Goal: Check status: Check status

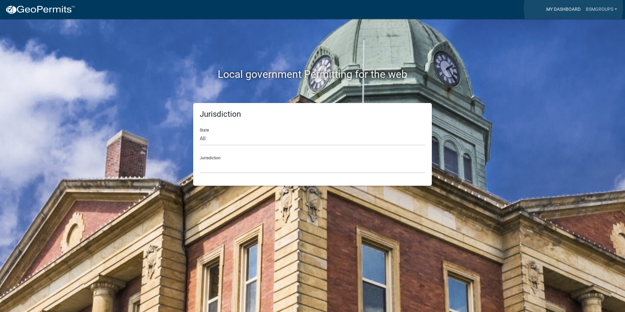
click at [573, 8] on link "My Dashboard" at bounding box center [563, 9] width 40 height 12
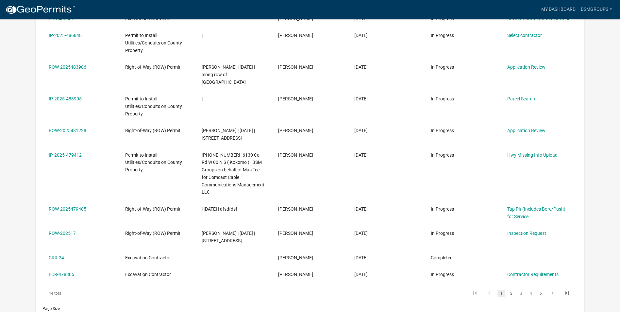
scroll to position [33, 0]
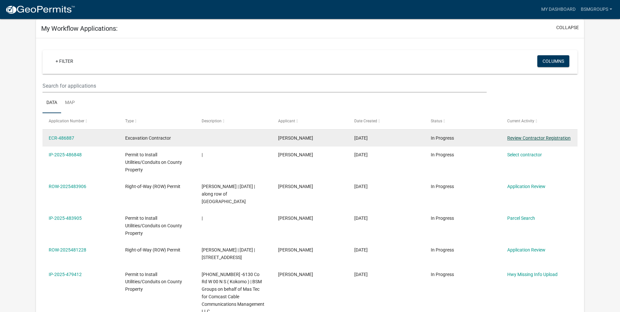
click at [528, 139] on link "Review Contractor Registration" at bounding box center [538, 137] width 63 height 5
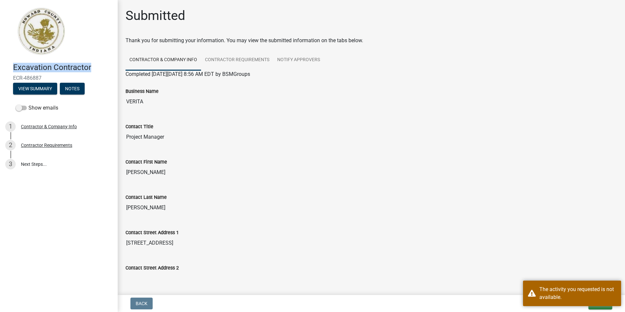
drag, startPoint x: 96, startPoint y: 67, endPoint x: 9, endPoint y: 69, distance: 86.9
click at [9, 69] on div "Excavation Contractor ECR-486887 View Summary Notes" at bounding box center [58, 77] width 107 height 39
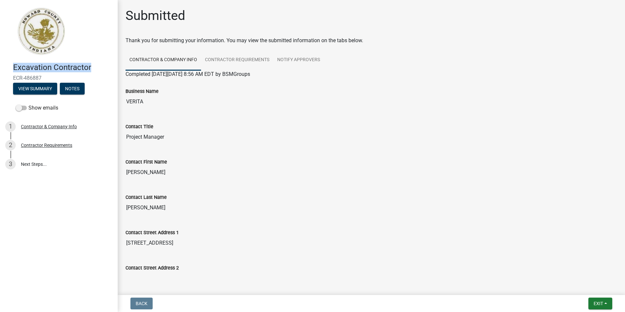
drag, startPoint x: 46, startPoint y: 75, endPoint x: 8, endPoint y: 77, distance: 38.3
click at [8, 77] on div "Excavation Contractor ECR-486887 View Summary Notes" at bounding box center [58, 77] width 107 height 39
drag, startPoint x: 8, startPoint y: 77, endPoint x: 14, endPoint y: 76, distance: 6.9
copy span "ECR-486887"
click at [241, 61] on link "Contractor Requirements" at bounding box center [237, 60] width 72 height 21
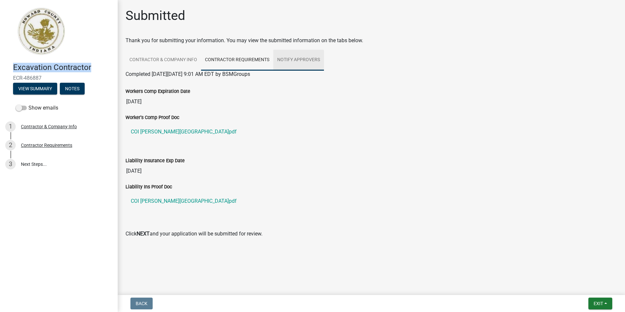
click at [292, 61] on link "Notify Approvers" at bounding box center [298, 60] width 51 height 21
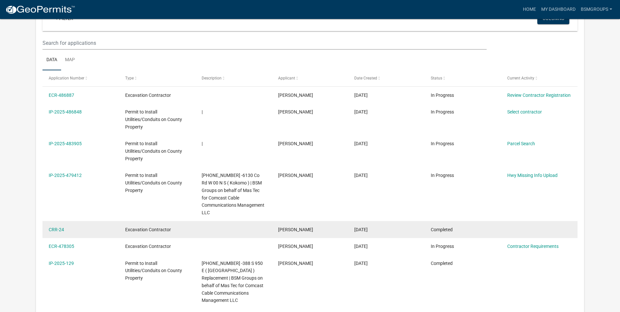
scroll to position [131, 0]
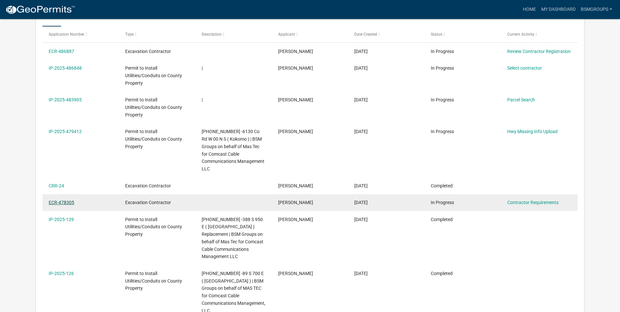
click at [66, 201] on link "ECR-478305" at bounding box center [61, 202] width 25 height 5
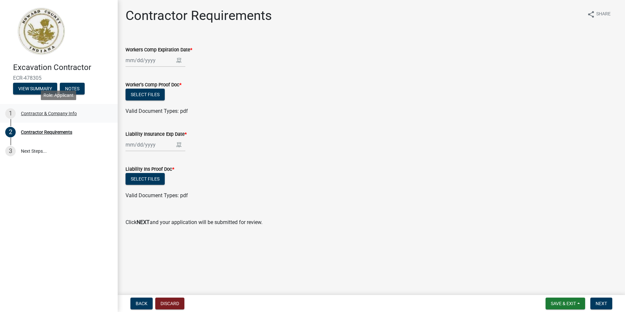
click at [51, 115] on div "Contractor & Company Info" at bounding box center [49, 113] width 56 height 5
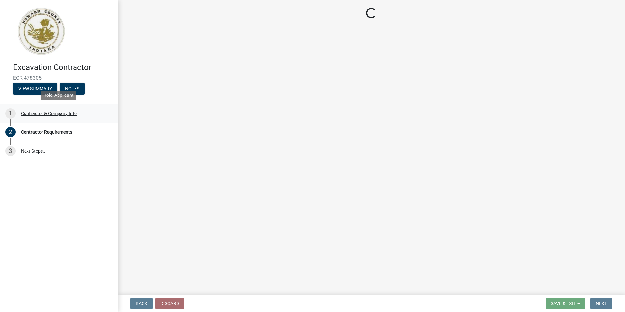
select select "IL"
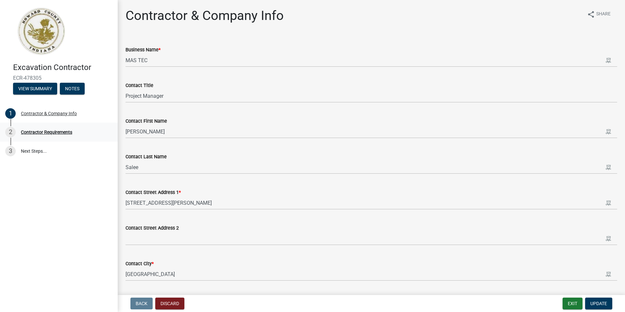
click at [48, 130] on div "Contractor Requirements" at bounding box center [46, 132] width 51 height 5
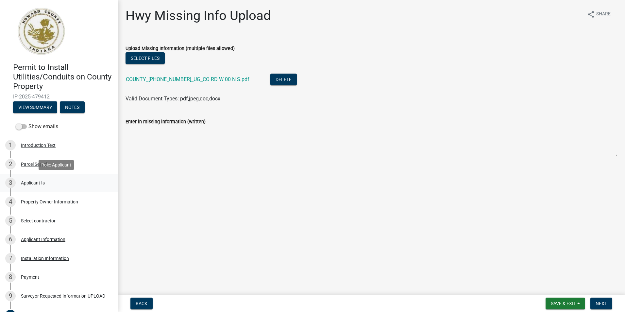
click at [31, 183] on div "Applicant Is" at bounding box center [33, 182] width 24 height 5
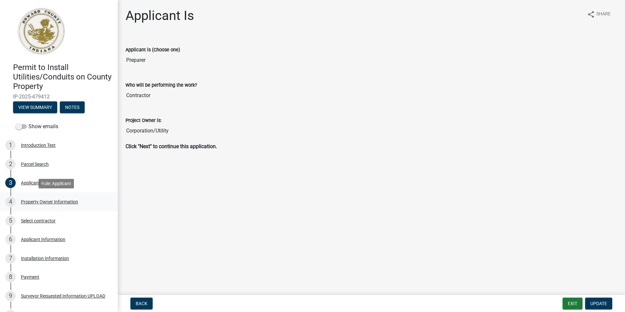
click at [28, 200] on div "Property Owner Information" at bounding box center [49, 201] width 57 height 5
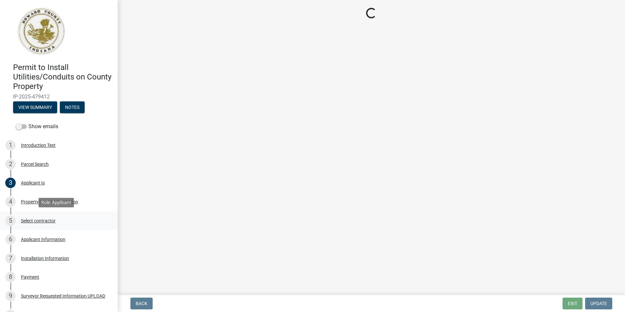
click at [35, 219] on div "Select contractor" at bounding box center [38, 220] width 35 height 5
click at [42, 219] on div "Select contractor" at bounding box center [38, 220] width 35 height 5
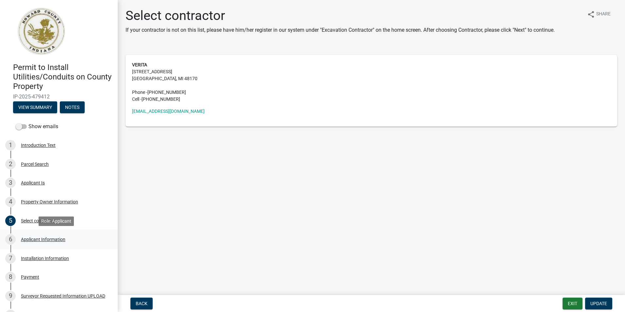
click at [49, 239] on div "Applicant Information" at bounding box center [43, 239] width 44 height 5
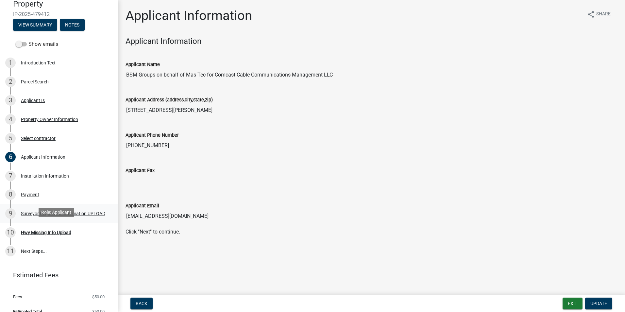
scroll to position [92, 0]
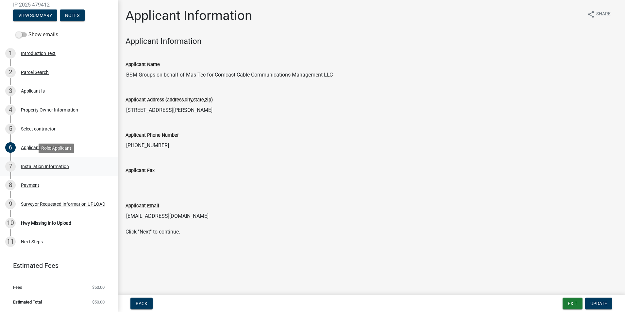
click at [27, 169] on div "7 Installation Information" at bounding box center [56, 166] width 102 height 10
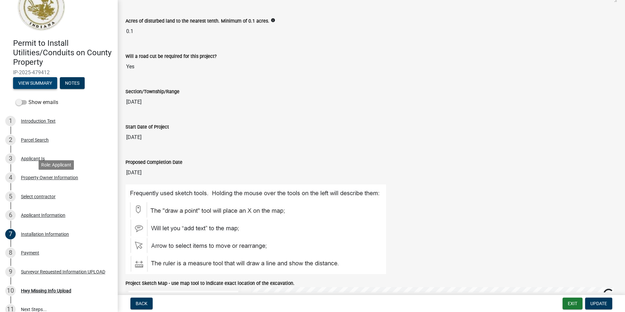
scroll to position [0, 0]
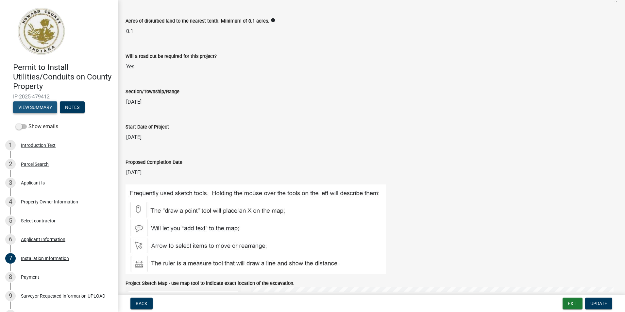
click at [36, 105] on button "View Summary" at bounding box center [35, 107] width 44 height 12
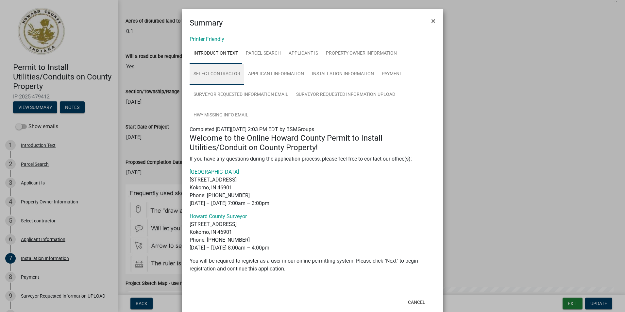
click at [207, 71] on link "Select contractor" at bounding box center [217, 74] width 55 height 21
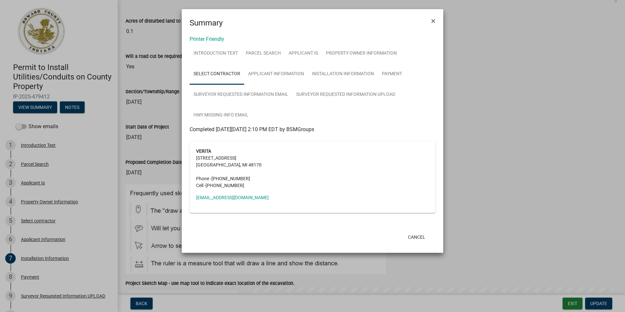
click at [206, 165] on address "VERITA 47059 FIVE MILE RD PLYMOUTH, MI 48170 Phone - (812) 271-2400 Cell - (812…" at bounding box center [312, 168] width 233 height 41
drag, startPoint x: 433, startPoint y: 21, endPoint x: 376, endPoint y: 4, distance: 59.7
click at [433, 21] on span "×" at bounding box center [433, 20] width 4 height 9
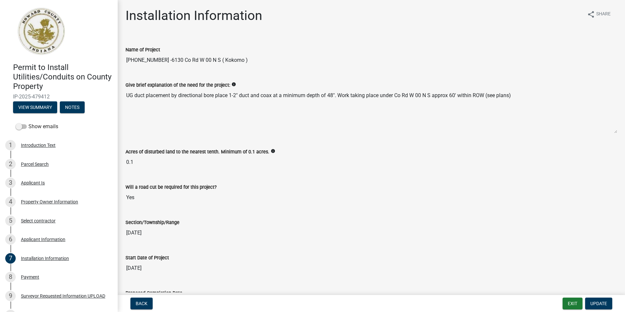
click at [561, 303] on div "Back Exit Update" at bounding box center [371, 303] width 497 height 12
click at [566, 305] on button "Exit" at bounding box center [572, 303] width 20 height 12
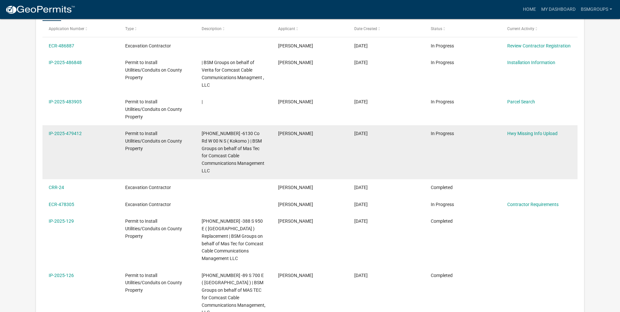
scroll to position [196, 0]
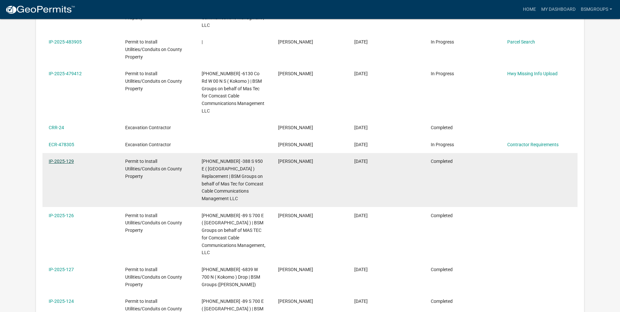
click at [59, 162] on link "IP-2025-129" at bounding box center [61, 160] width 25 height 5
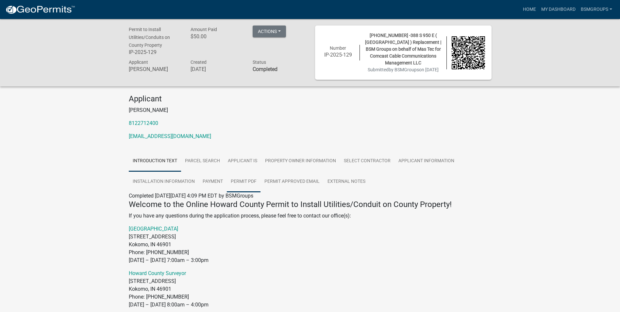
click at [248, 189] on link "Permit PDF" at bounding box center [244, 181] width 34 height 21
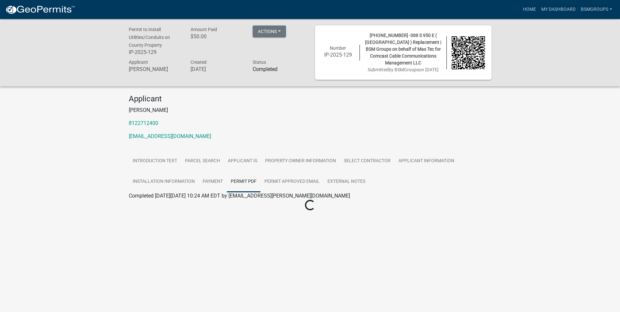
scroll to position [19, 0]
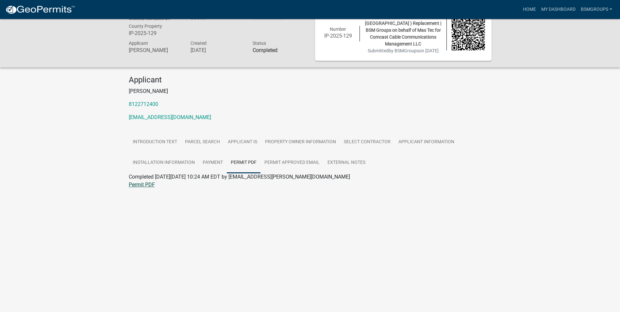
click at [149, 188] on link "Permit PDF" at bounding box center [142, 184] width 26 height 6
click at [240, 148] on link "Applicant Is" at bounding box center [242, 142] width 37 height 21
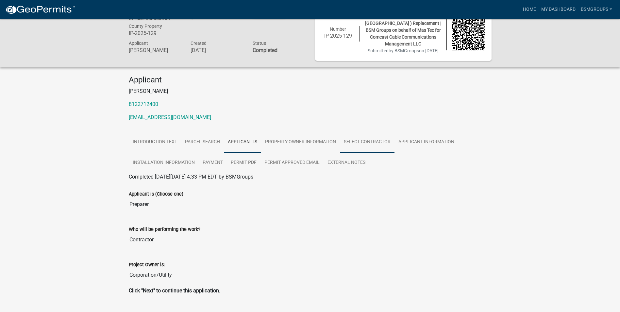
click at [370, 150] on link "Select contractor" at bounding box center [367, 142] width 55 height 21
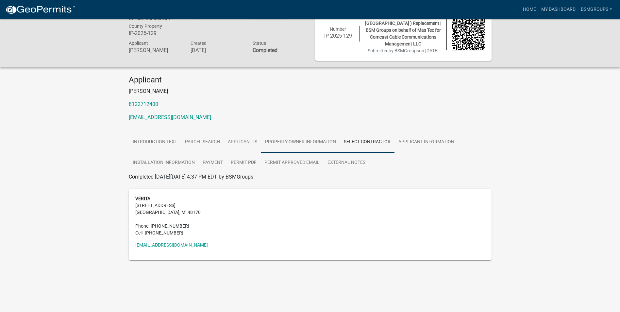
click at [322, 151] on link "Property Owner Information" at bounding box center [300, 142] width 79 height 21
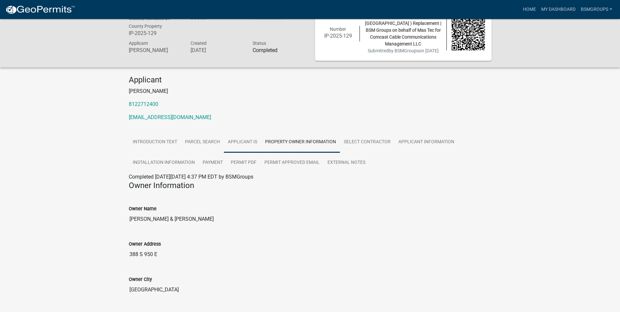
click at [241, 149] on link "Applicant Is" at bounding box center [242, 142] width 37 height 21
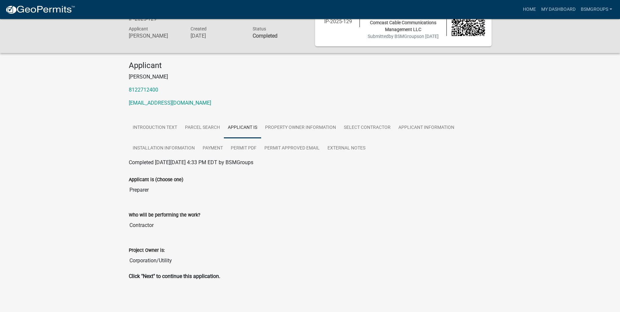
scroll to position [41, 0]
click at [350, 126] on link "Select contractor" at bounding box center [367, 126] width 55 height 21
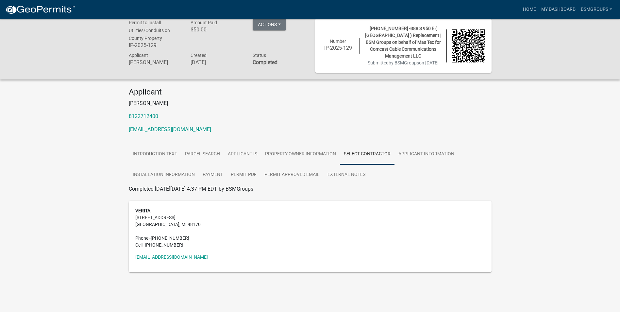
scroll to position [0, 0]
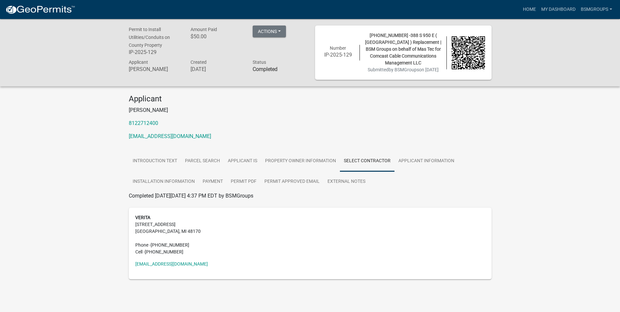
scroll to position [19, 0]
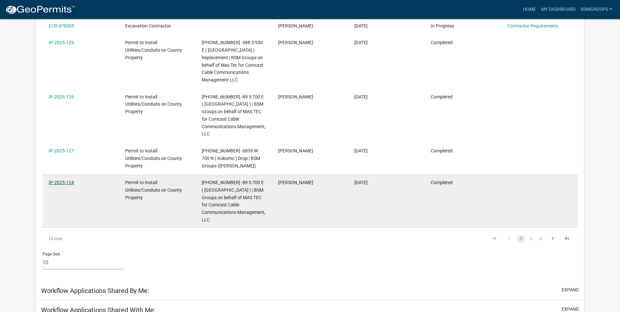
scroll to position [346, 0]
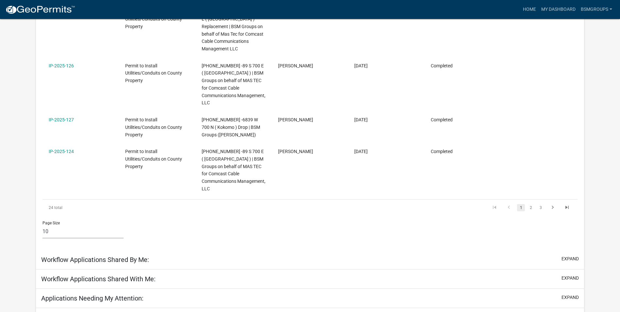
click at [63, 152] on link "IP-2025-124" at bounding box center [61, 151] width 25 height 5
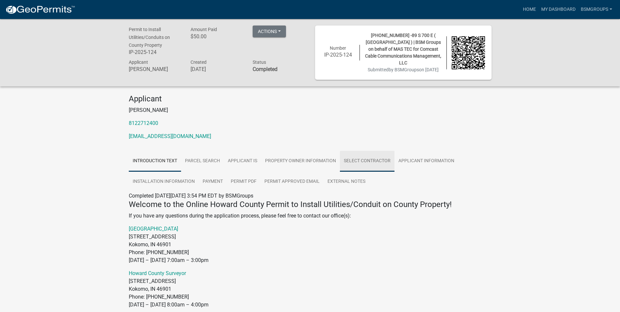
click at [365, 157] on link "Select contractor" at bounding box center [367, 161] width 55 height 21
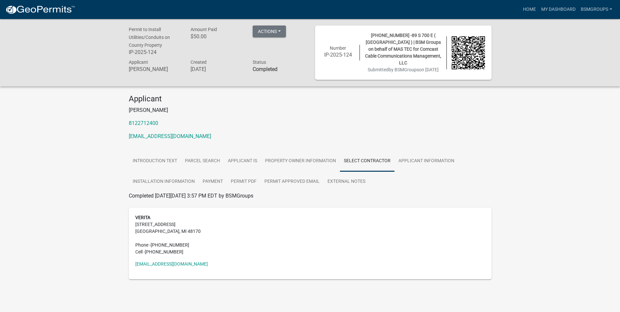
scroll to position [19, 0]
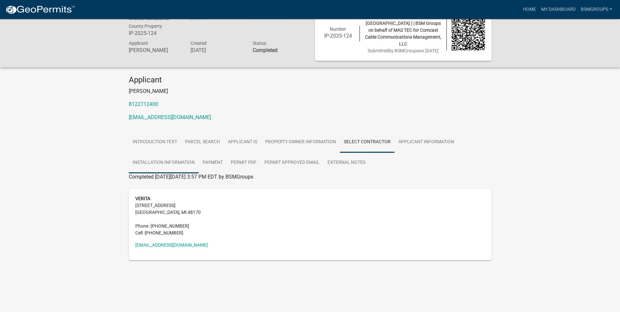
click at [167, 164] on link "Installation Information" at bounding box center [164, 162] width 70 height 21
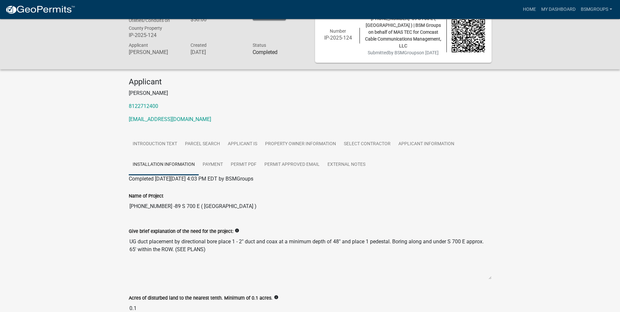
scroll to position [0, 0]
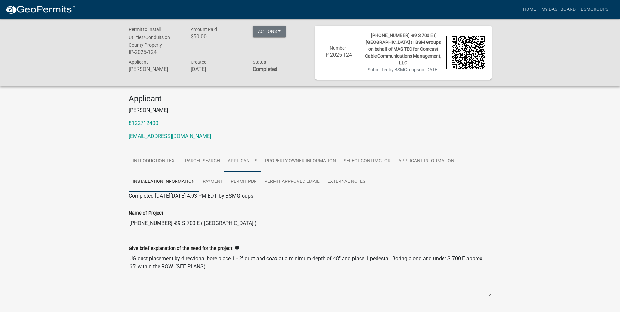
click at [244, 163] on link "Applicant Is" at bounding box center [242, 161] width 37 height 21
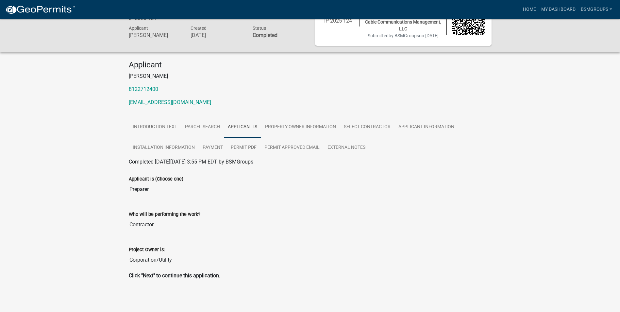
scroll to position [34, 0]
click at [366, 124] on link "Select contractor" at bounding box center [367, 126] width 55 height 21
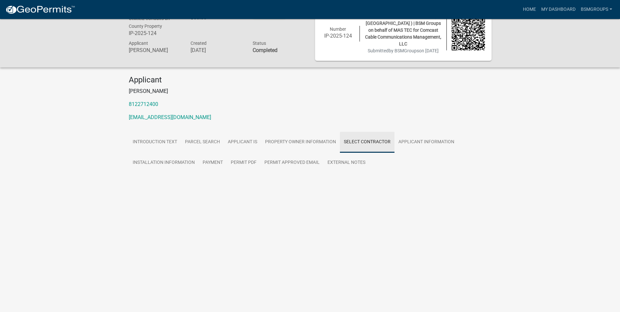
scroll to position [19, 0]
